Goal: Information Seeking & Learning: Find contact information

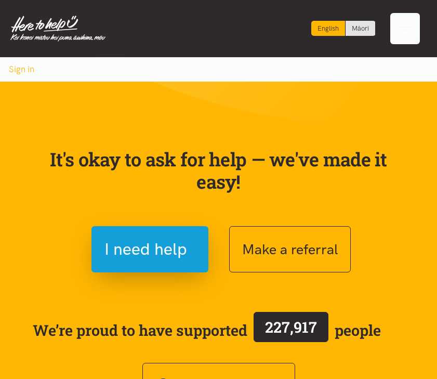
click at [406, 35] on div "Toggle navigation" at bounding box center [405, 28] width 30 height 31
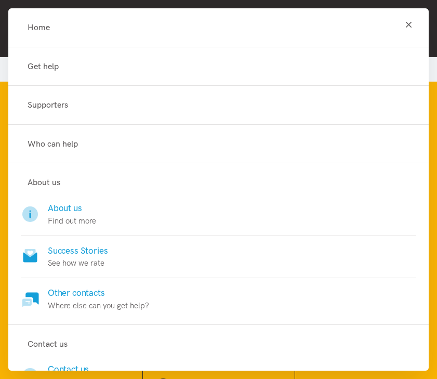
click at [50, 76] on li "Get help" at bounding box center [218, 66] width 421 height 39
click at [47, 70] on link "Get help" at bounding box center [219, 67] width 396 height 14
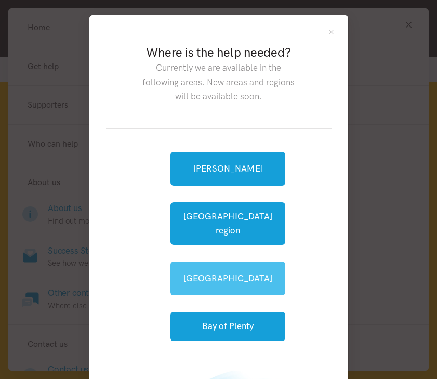
click at [193, 264] on link "[GEOGRAPHIC_DATA]" at bounding box center [228, 279] width 115 height 34
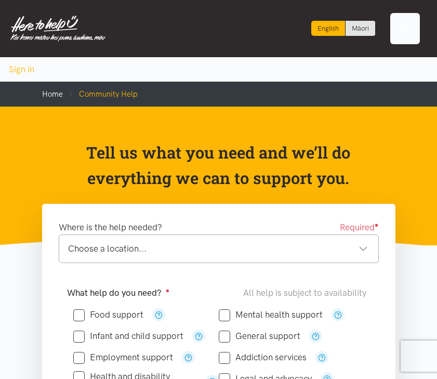
click at [412, 32] on div "Toggle navigation" at bounding box center [405, 28] width 30 height 31
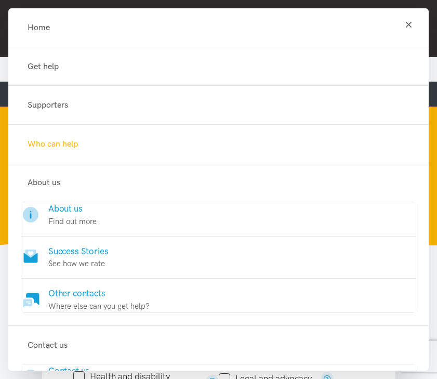
click at [71, 142] on link "Who can help" at bounding box center [219, 144] width 396 height 14
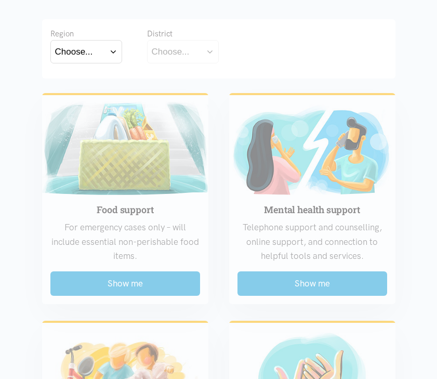
scroll to position [250, 0]
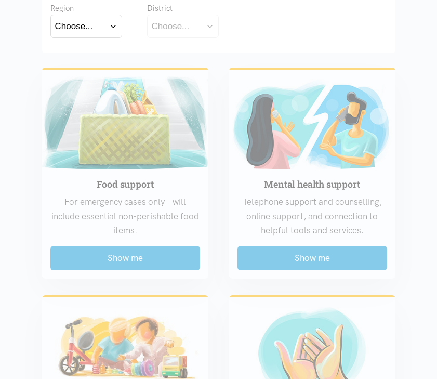
click at [98, 28] on button "Choose..." at bounding box center [86, 26] width 72 height 23
click at [90, 58] on label "Bay of Plenty" at bounding box center [83, 55] width 57 height 13
click at [0, 0] on input "Bay of Plenty" at bounding box center [0, 0] width 0 height 0
click at [184, 27] on div "Choose..." at bounding box center [171, 26] width 38 height 14
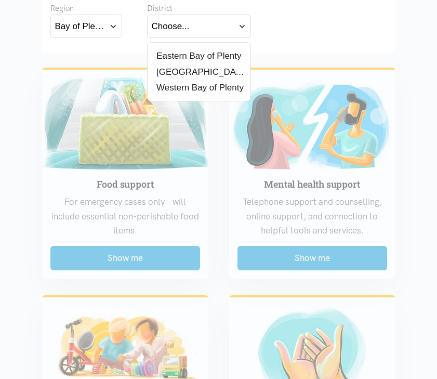
click at [182, 71] on label "[GEOGRAPHIC_DATA]" at bounding box center [199, 72] width 95 height 13
click at [0, 0] on input "[GEOGRAPHIC_DATA]" at bounding box center [0, 0] width 0 height 0
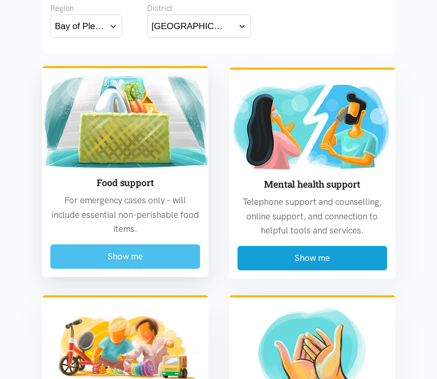
click at [91, 256] on button "Show me" at bounding box center [125, 256] width 150 height 24
click at [154, 253] on button "Show me" at bounding box center [125, 256] width 150 height 24
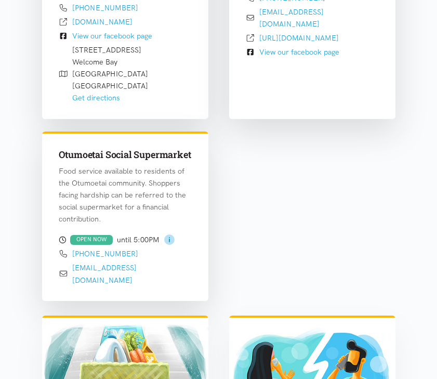
scroll to position [1373, 0]
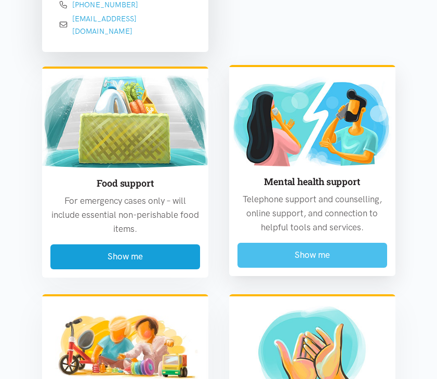
click at [309, 243] on button "Show me" at bounding box center [313, 255] width 150 height 24
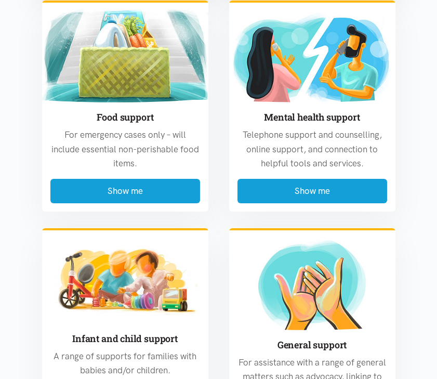
scroll to position [2544, 0]
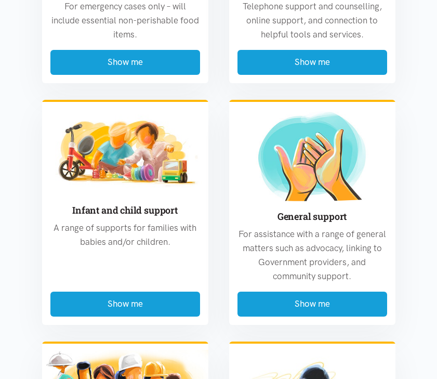
scroll to position [1372, 0]
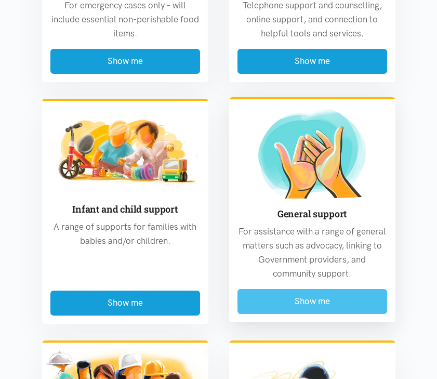
click at [316, 289] on button "Show me" at bounding box center [313, 301] width 150 height 24
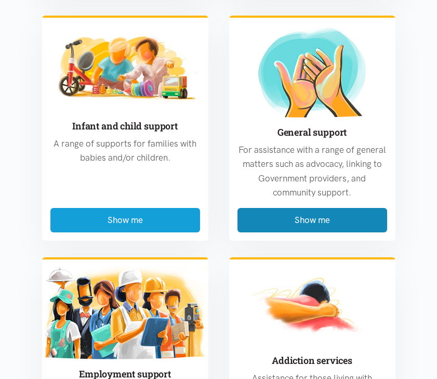
scroll to position [3388, 0]
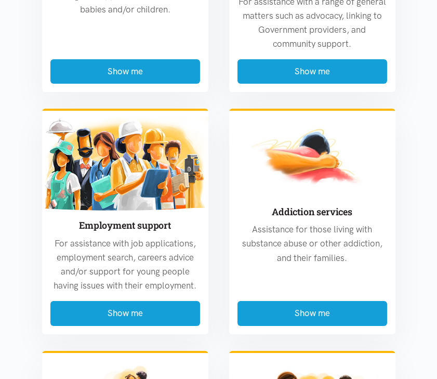
scroll to position [2410, 0]
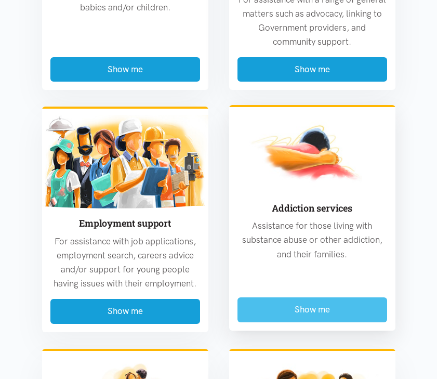
click at [324, 297] on button "Show me" at bounding box center [313, 309] width 150 height 24
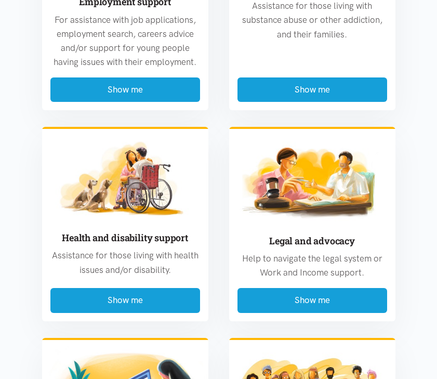
scroll to position [2012, 0]
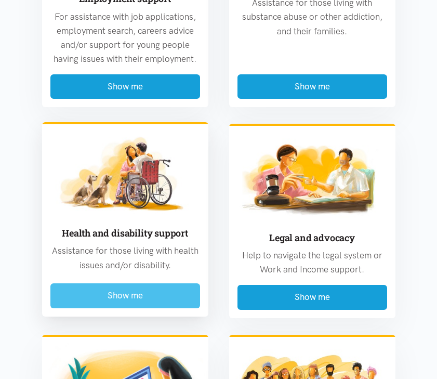
click at [148, 283] on button "Show me" at bounding box center [125, 295] width 150 height 24
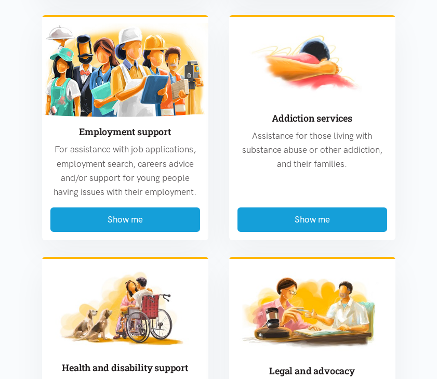
scroll to position [3037, 0]
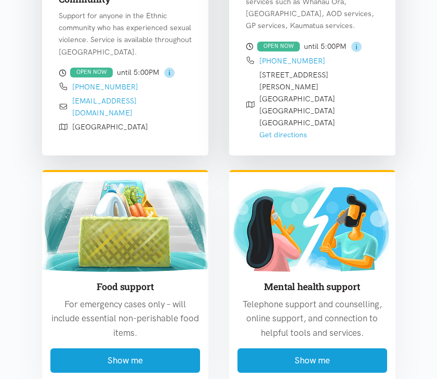
scroll to position [1352, 0]
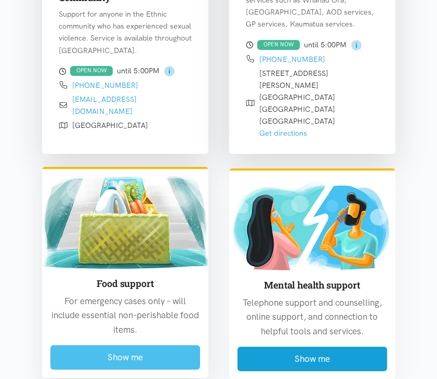
click at [141, 345] on button "Show me" at bounding box center [125, 357] width 150 height 24
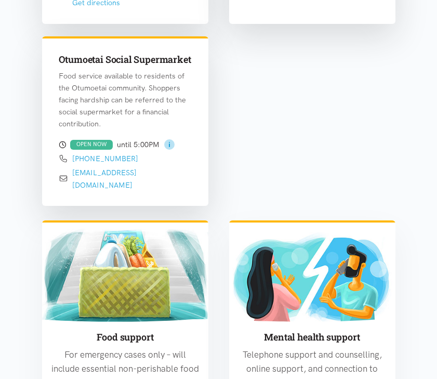
scroll to position [1220, 0]
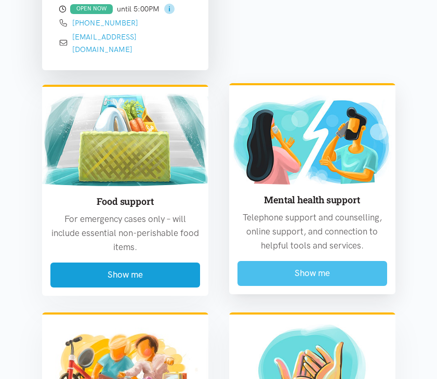
click at [319, 261] on button "Show me" at bounding box center [313, 273] width 150 height 24
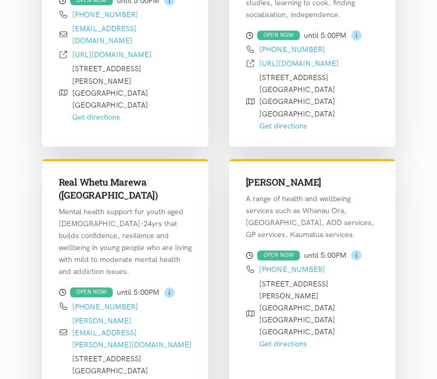
scroll to position [2053, 0]
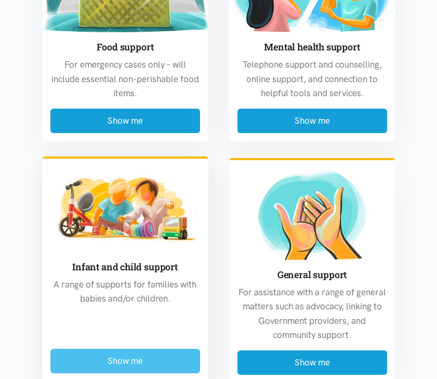
click at [174, 349] on button "Show me" at bounding box center [125, 361] width 150 height 24
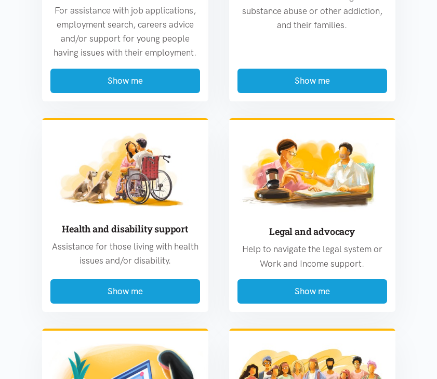
scroll to position [1851, 0]
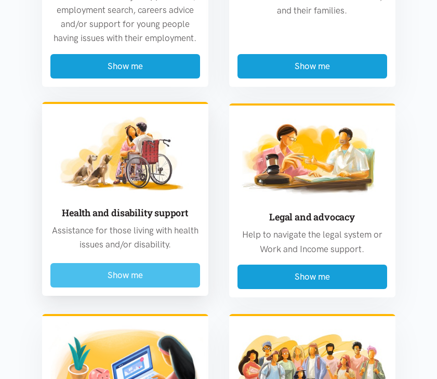
click at [141, 263] on button "Show me" at bounding box center [125, 275] width 150 height 24
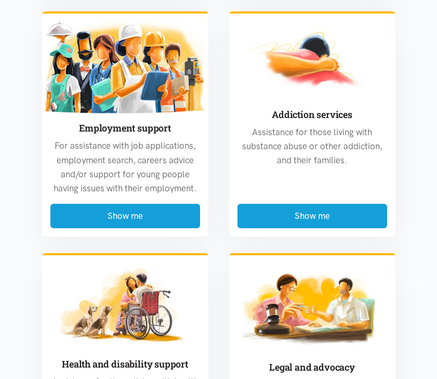
scroll to position [3038, 0]
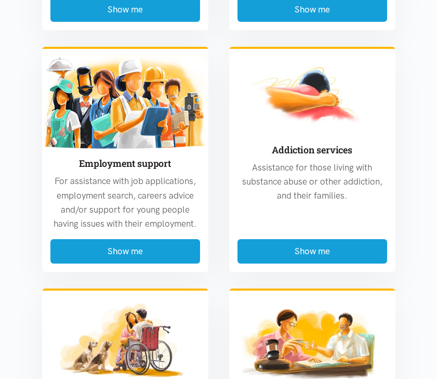
scroll to position [3107, 0]
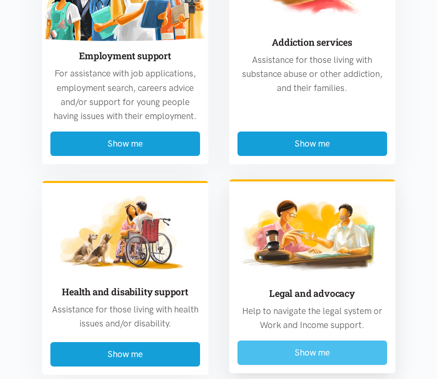
click at [311, 341] on button "Show me" at bounding box center [313, 353] width 150 height 24
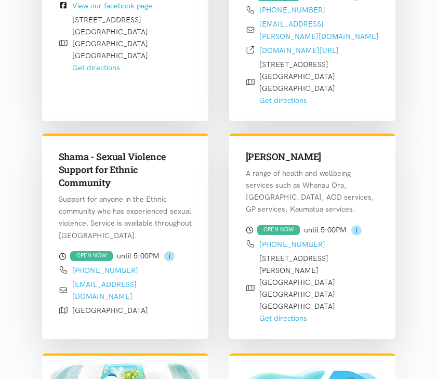
scroll to position [1180, 0]
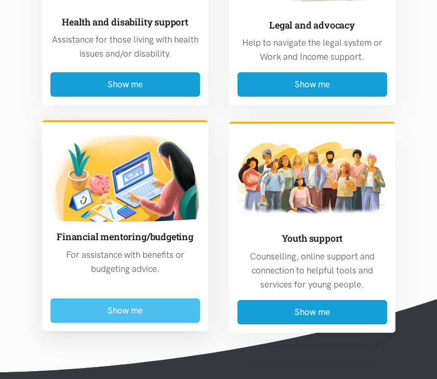
click at [153, 298] on button "Show me" at bounding box center [125, 310] width 150 height 24
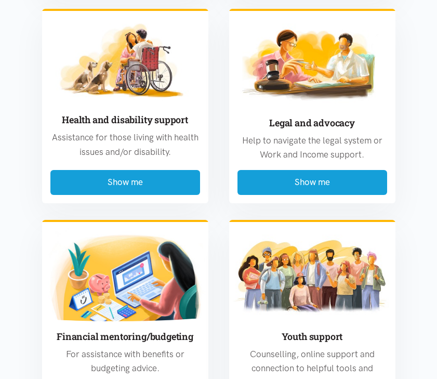
scroll to position [2403, 0]
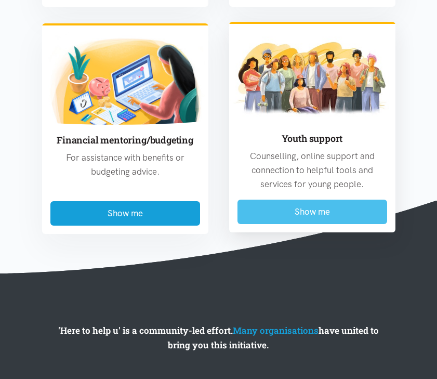
click at [351, 200] on button "Show me" at bounding box center [313, 212] width 150 height 24
click at [345, 200] on button "Show me" at bounding box center [313, 212] width 150 height 24
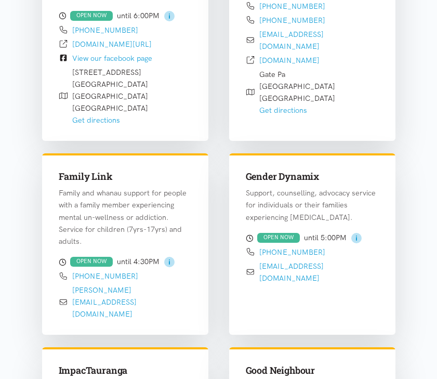
scroll to position [547, 0]
